Goal: Navigation & Orientation: Find specific page/section

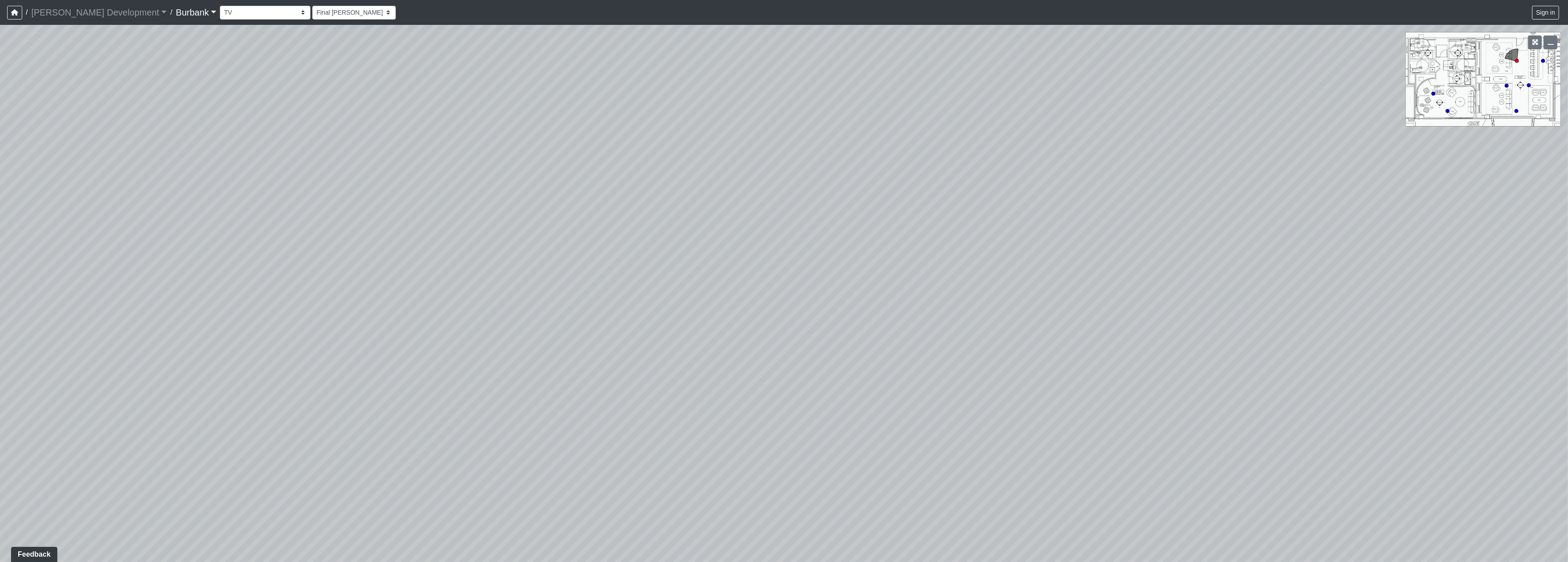
drag, startPoint x: 1245, startPoint y: 362, endPoint x: 350, endPoint y: 368, distance: 895.0
click at [351, 372] on div "Loading... Seating Loading... Table Loading... Counter" at bounding box center [784, 293] width 1568 height 537
drag, startPoint x: 1029, startPoint y: 307, endPoint x: 1728, endPoint y: 492, distance: 723.1
click at [1568, 492] on html "/ [PERSON_NAME] Development [PERSON_NAME] Development Loading... / Burbank Burb…" at bounding box center [784, 281] width 1568 height 562
drag, startPoint x: 1222, startPoint y: 223, endPoint x: 549, endPoint y: 49, distance: 695.1
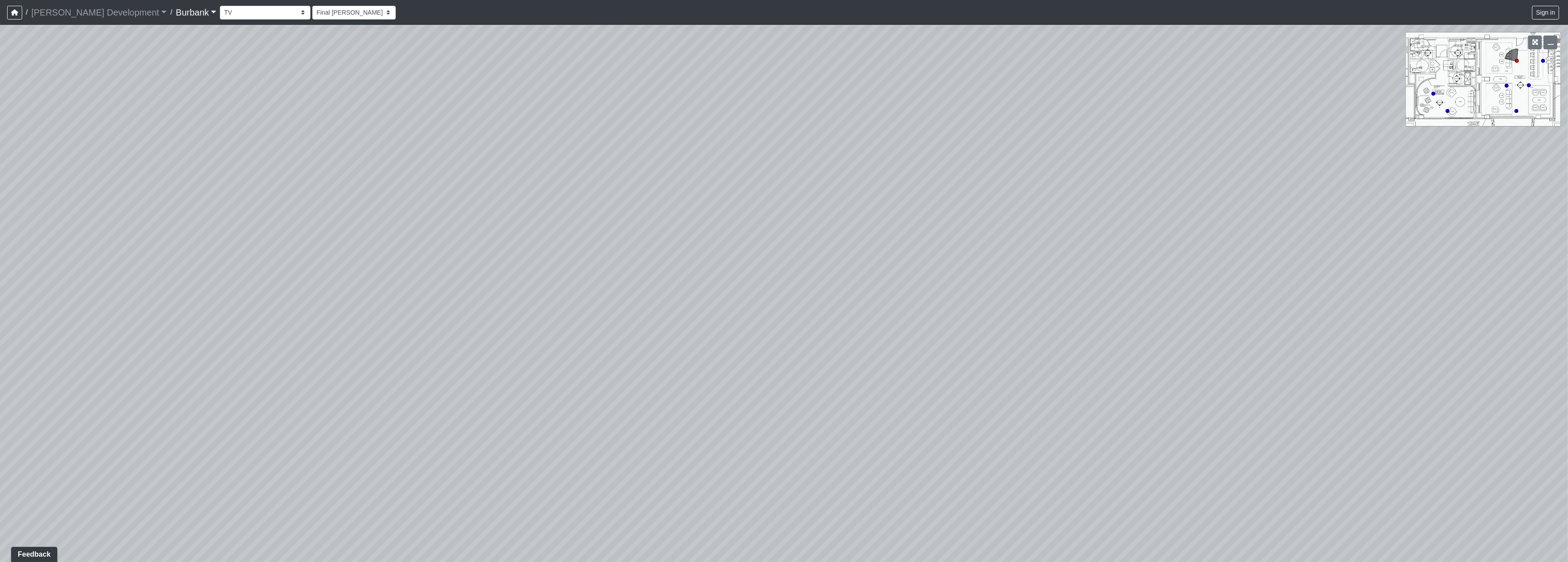
click at [549, 49] on div "Loading... Seating Loading... Table Loading... Counter" at bounding box center [784, 293] width 1568 height 537
click at [220, 9] on select "Couch Counter Entry Pool Table Seating Cardio Entry Weights Archway Flatscreen …" at bounding box center [264, 12] width 91 height 14
click at [220, 6] on select "Couch Counter Entry Pool Table Seating Cardio Entry Weights Archway Flatscreen …" at bounding box center [264, 12] width 91 height 14
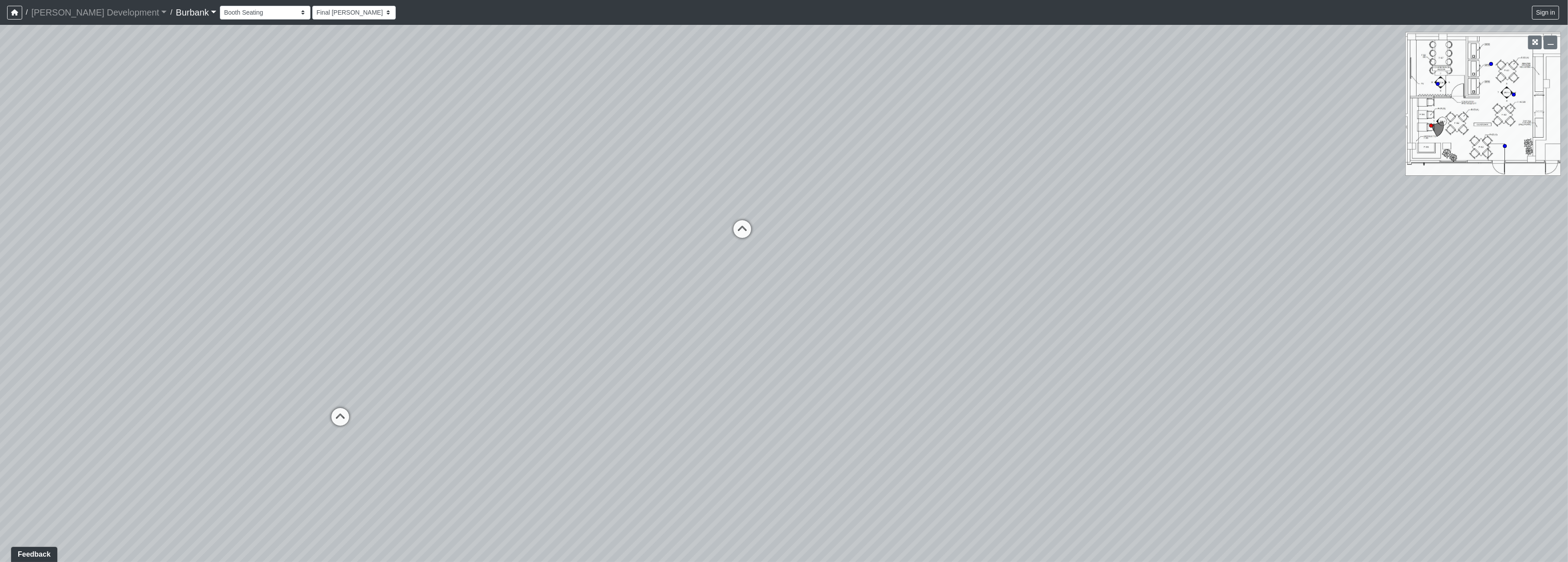
drag, startPoint x: 743, startPoint y: 260, endPoint x: 634, endPoint y: 230, distance: 113.1
click at [634, 230] on div "Loading... Seating Loading... Table Loading... Counter Loading... Conference Ro…" at bounding box center [784, 293] width 1568 height 537
drag, startPoint x: 686, startPoint y: 270, endPoint x: 361, endPoint y: 200, distance: 332.5
click at [361, 200] on div "Loading... Seating Loading... Table Loading... Counter Loading... Conference Ro…" at bounding box center [784, 293] width 1568 height 537
drag, startPoint x: 846, startPoint y: 326, endPoint x: 731, endPoint y: 275, distance: 125.8
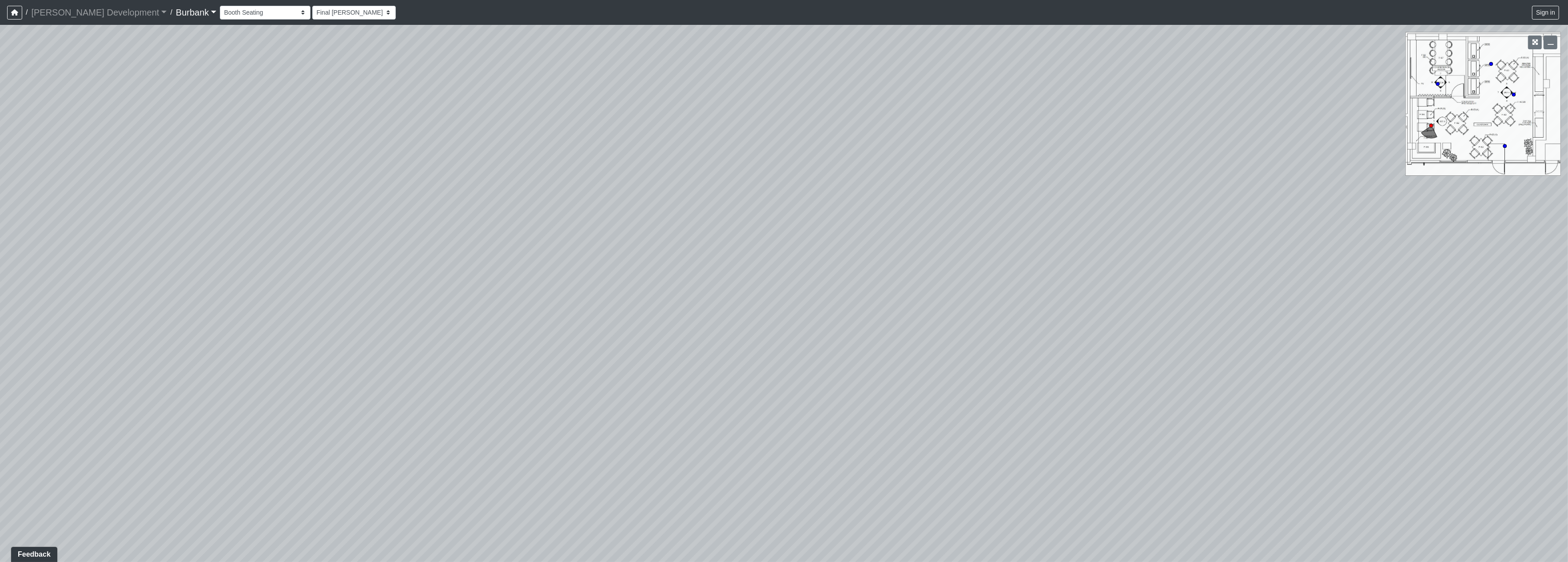
click at [321, 203] on div "Loading... Seating Loading... Table Loading... Counter Loading... Conference Ro…" at bounding box center [784, 293] width 1568 height 537
drag, startPoint x: 905, startPoint y: 315, endPoint x: 786, endPoint y: 394, distance: 142.8
click at [790, 403] on div "Loading... Seating Loading... Table Loading... Counter Loading... Conference Ro…" at bounding box center [784, 293] width 1568 height 537
drag, startPoint x: 546, startPoint y: 286, endPoint x: 344, endPoint y: 96, distance: 277.3
click at [395, 186] on div "Loading... Seating Loading... Table Loading... Counter Loading... Conference Ro…" at bounding box center [784, 293] width 1568 height 537
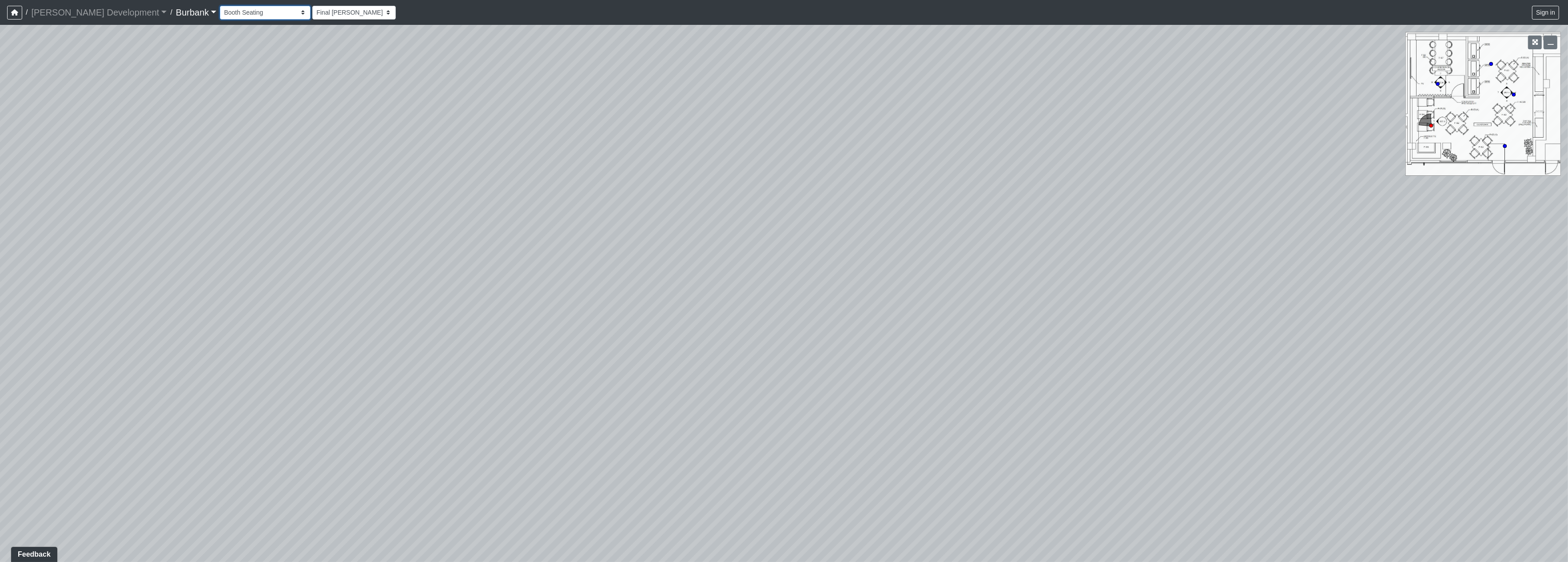
click at [220, 9] on select "Couch Counter Entry Pool Table Seating Cardio Entry Weights Archway Flatscreen …" at bounding box center [264, 12] width 91 height 14
click at [220, 6] on select "Couch Counter Entry Pool Table Seating Cardio Entry Weights Archway Flatscreen …" at bounding box center [264, 12] width 91 height 14
select select "fHHWtsmmdkgUaWzYKRRMiv"
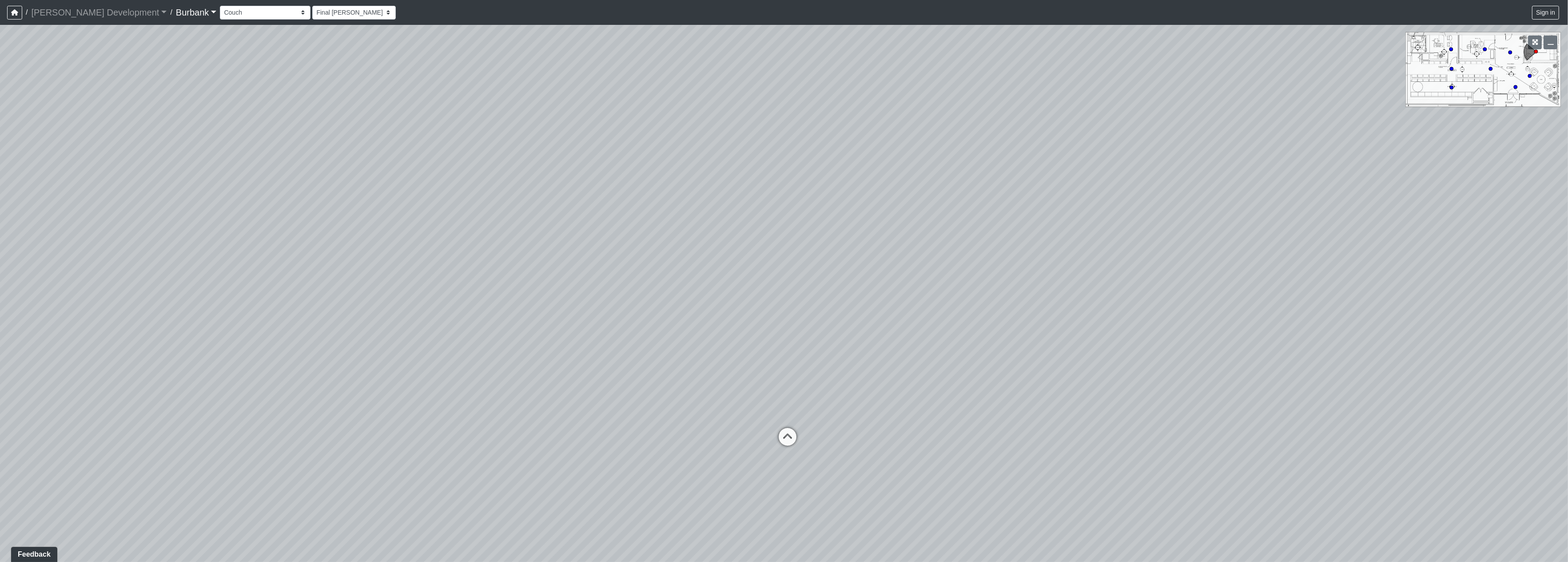
drag, startPoint x: 921, startPoint y: 315, endPoint x: 445, endPoint y: 212, distance: 487.0
click at [498, 228] on div "Loading... Seating Loading... Table Loading... Counter Loading... Conference Ro…" at bounding box center [784, 293] width 1568 height 537
drag, startPoint x: 987, startPoint y: 303, endPoint x: 659, endPoint y: 377, distance: 336.2
click at [659, 377] on div "Loading... Seating Loading... Table Loading... Counter Loading... Conference Ro…" at bounding box center [784, 293] width 1568 height 537
drag, startPoint x: 834, startPoint y: 391, endPoint x: 796, endPoint y: 406, distance: 40.9
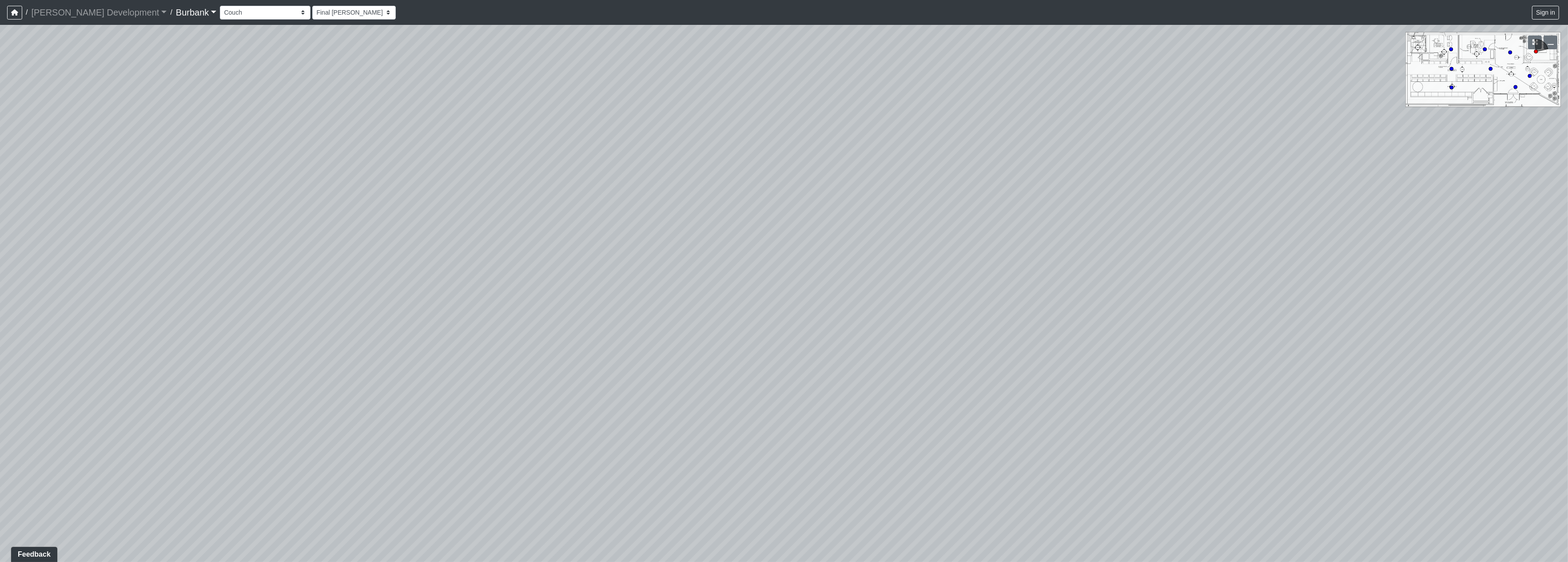
click at [772, 433] on div "Loading... Seating Loading... Table Loading... Counter Loading... Conference Ro…" at bounding box center [784, 293] width 1568 height 537
drag, startPoint x: 833, startPoint y: 341, endPoint x: 913, endPoint y: 299, distance: 90.4
click at [791, 387] on div "Loading... Seating Loading... Table Loading... Counter Loading... Conference Ro…" at bounding box center [784, 293] width 1568 height 537
drag, startPoint x: 1018, startPoint y: 276, endPoint x: 677, endPoint y: 318, distance: 343.6
click at [677, 318] on div "Loading... Seating Loading... Table Loading... Counter Loading... Conference Ro…" at bounding box center [784, 293] width 1568 height 537
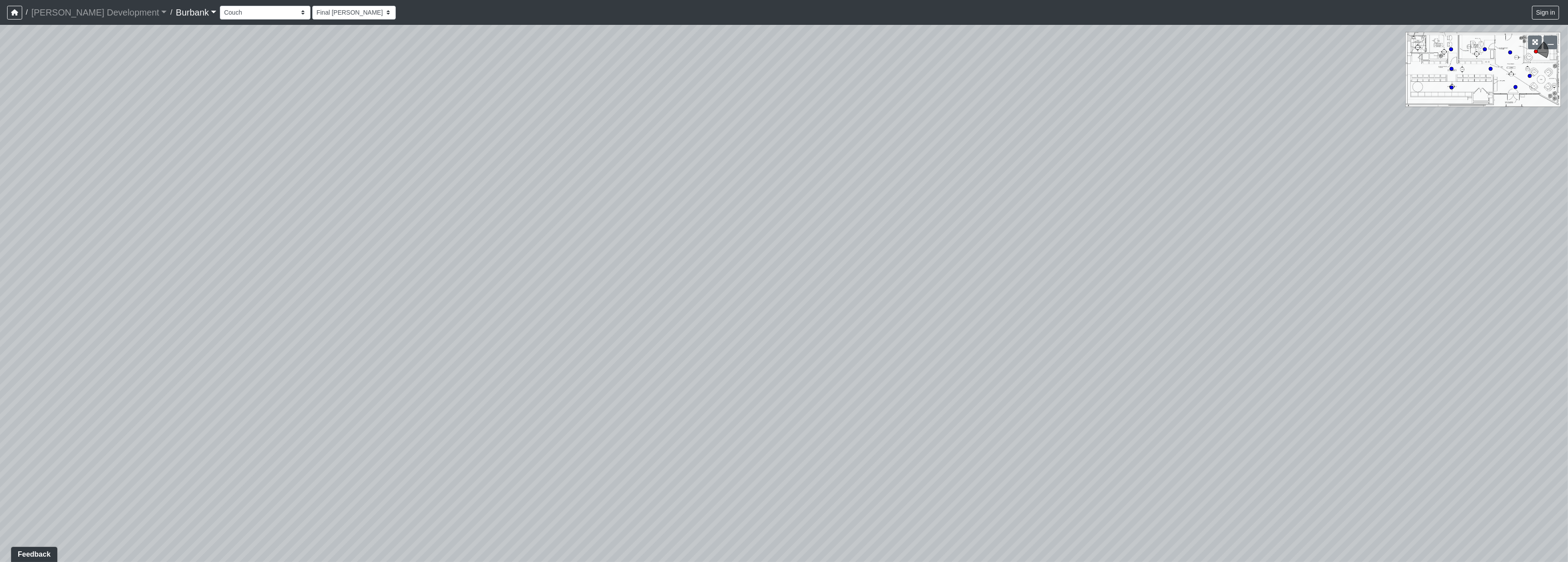
drag, startPoint x: 1260, startPoint y: 287, endPoint x: 873, endPoint y: 295, distance: 387.1
click at [1108, 299] on div "Loading... Seating Loading... Table Loading... Counter Loading... Conference Ro…" at bounding box center [784, 293] width 1568 height 537
drag, startPoint x: 820, startPoint y: 283, endPoint x: 1188, endPoint y: 282, distance: 368.0
click at [1188, 282] on div "Loading... Seating Loading... Table Loading... Counter Loading... Conference Ro…" at bounding box center [784, 293] width 1568 height 537
drag, startPoint x: 1078, startPoint y: 262, endPoint x: 1400, endPoint y: 263, distance: 322.0
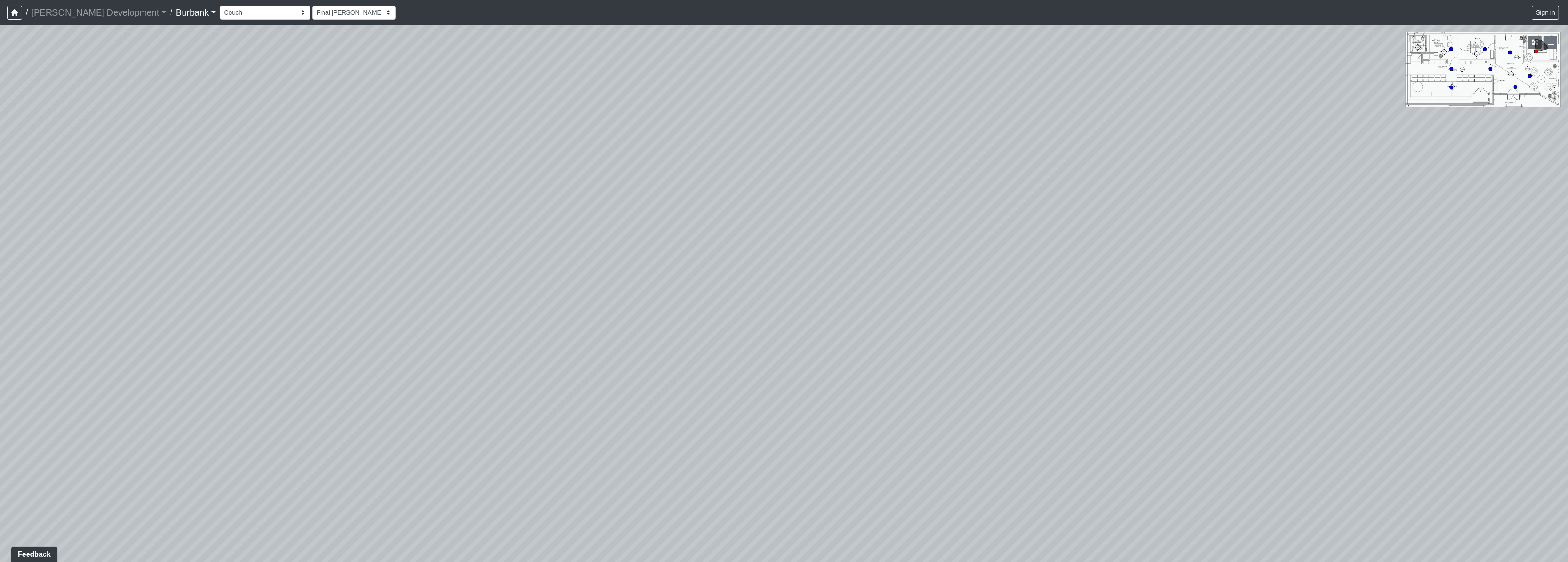
click at [1419, 258] on div "Loading... Seating Loading... Table Loading... Counter Loading... Conference Ro…" at bounding box center [784, 293] width 1568 height 537
drag, startPoint x: 1206, startPoint y: 279, endPoint x: 1198, endPoint y: 286, distance: 10.6
click at [1234, 280] on div "Loading... Seating Loading... Table Loading... Counter Loading... Conference Ro…" at bounding box center [784, 293] width 1568 height 537
drag, startPoint x: 948, startPoint y: 287, endPoint x: 1013, endPoint y: 255, distance: 72.4
click at [1002, 235] on div "Loading... Seating Loading... Table Loading... Counter Loading... Conference Ro…" at bounding box center [784, 293] width 1568 height 537
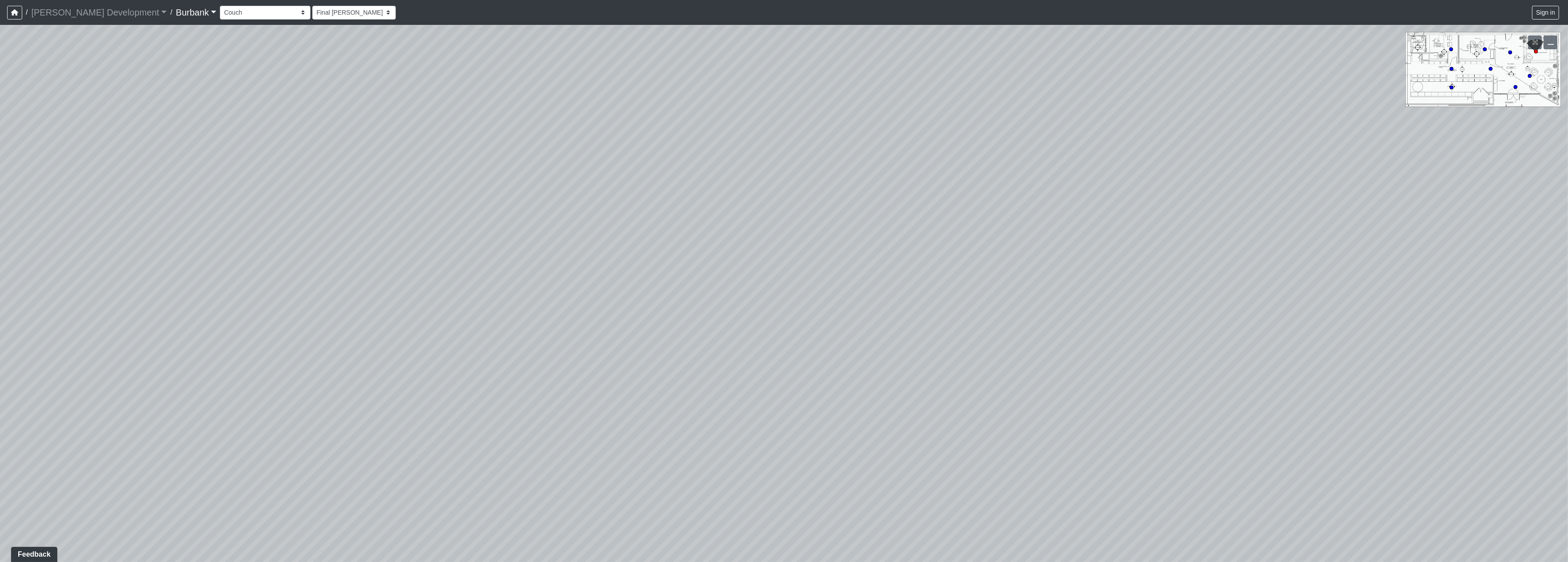
drag, startPoint x: 1094, startPoint y: 311, endPoint x: 828, endPoint y: 267, distance: 269.6
click at [829, 267] on div "Loading... Seating Loading... Table Loading... Counter Loading... Conference Ro…" at bounding box center [784, 293] width 1568 height 537
drag, startPoint x: 825, startPoint y: 266, endPoint x: 1090, endPoint y: 281, distance: 265.4
click at [1090, 282] on div "Loading... Seating Loading... Table Loading... Counter Loading... Conference Ro…" at bounding box center [784, 293] width 1568 height 537
drag, startPoint x: 1107, startPoint y: 270, endPoint x: 904, endPoint y: 278, distance: 203.2
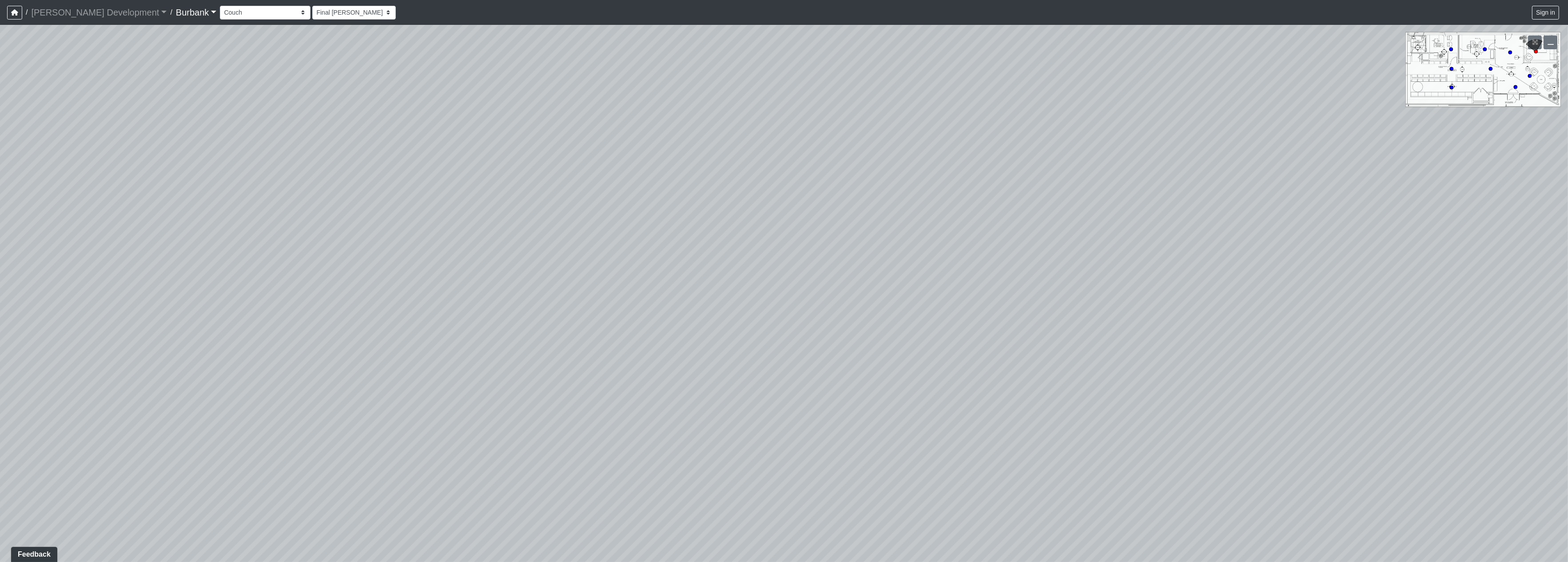
click at [904, 278] on div "Loading... Seating Loading... Table Loading... Counter Loading... Conference Ro…" at bounding box center [784, 293] width 1568 height 537
drag, startPoint x: 526, startPoint y: 208, endPoint x: 1098, endPoint y: 370, distance: 594.5
click at [1098, 370] on div "Loading... Seating Loading... Table Loading... Counter Loading... Conference Ro…" at bounding box center [784, 293] width 1568 height 537
